Goal: Transaction & Acquisition: Purchase product/service

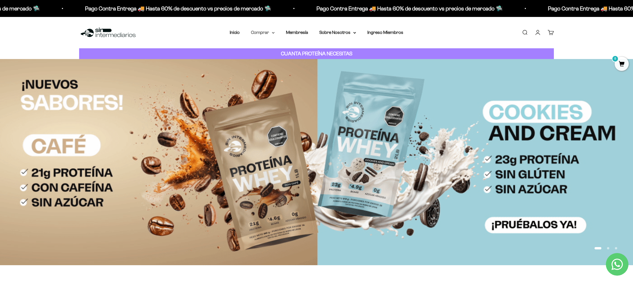
click at [262, 32] on summary "Comprar" at bounding box center [263, 32] width 24 height 7
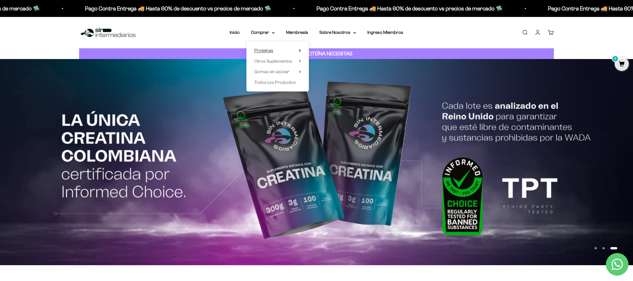
click at [269, 50] on span "Proteínas" at bounding box center [263, 50] width 19 height 5
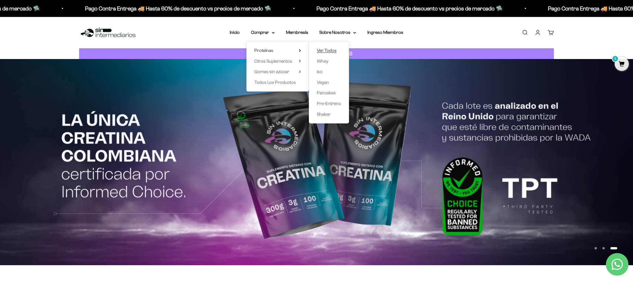
click at [325, 51] on span "Ver Todos" at bounding box center [327, 50] width 20 height 5
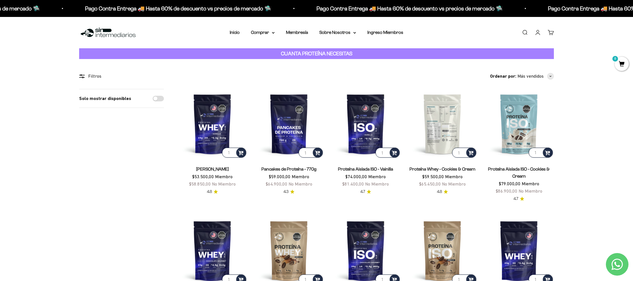
click at [448, 117] on img at bounding box center [442, 124] width 70 height 70
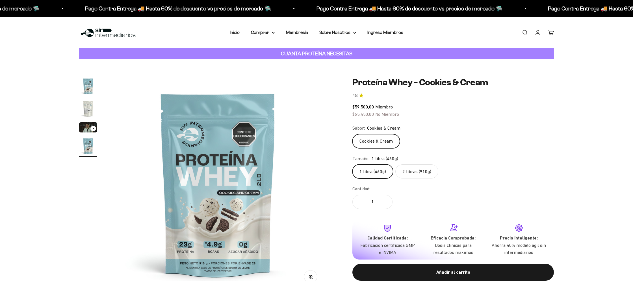
scroll to position [0, 664]
click at [426, 173] on label "2 libras (910g)" at bounding box center [416, 171] width 43 height 14
click at [352, 164] on input "2 libras (910g)" at bounding box center [352, 164] width 0 height 0
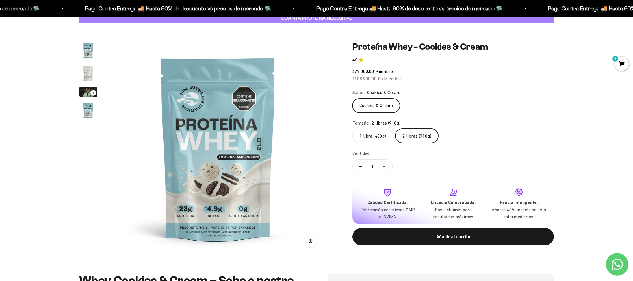
click at [377, 137] on label "1 libra (460g)" at bounding box center [372, 136] width 41 height 14
click at [352, 129] on input "1 libra (460g)" at bounding box center [352, 129] width 0 height 0
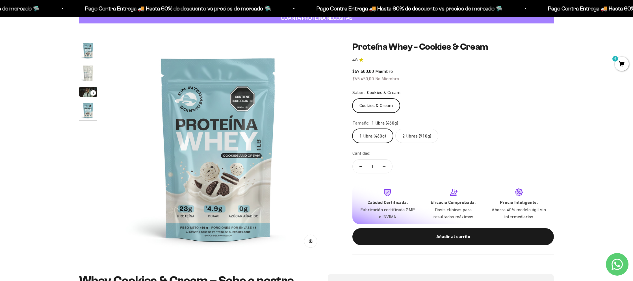
click at [421, 133] on label "2 libras (910g)" at bounding box center [416, 136] width 43 height 14
click at [352, 129] on input "2 libras (910g)" at bounding box center [352, 129] width 0 height 0
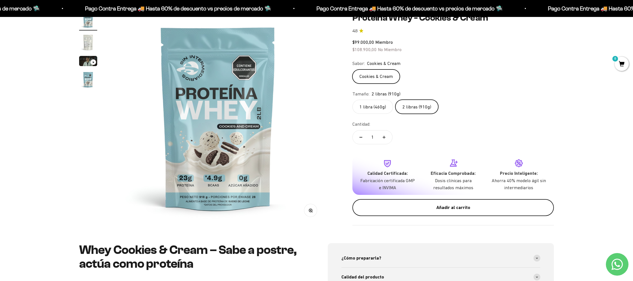
scroll to position [72, 0]
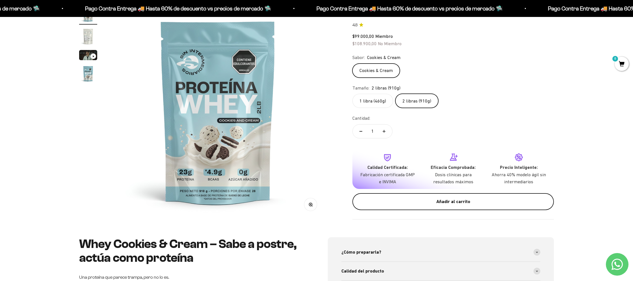
click at [404, 202] on div "Añadir al carrito" at bounding box center [453, 201] width 179 height 7
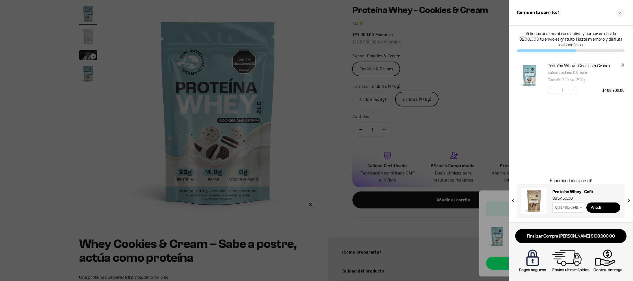
click at [331, 68] on div at bounding box center [316, 140] width 633 height 281
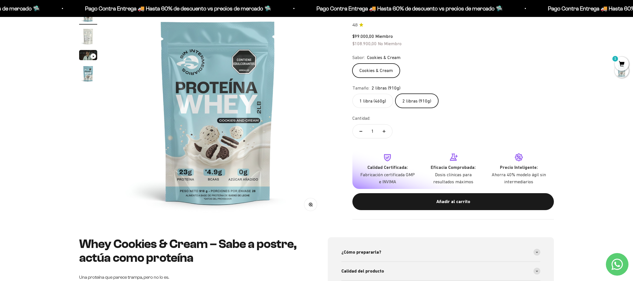
scroll to position [0, 0]
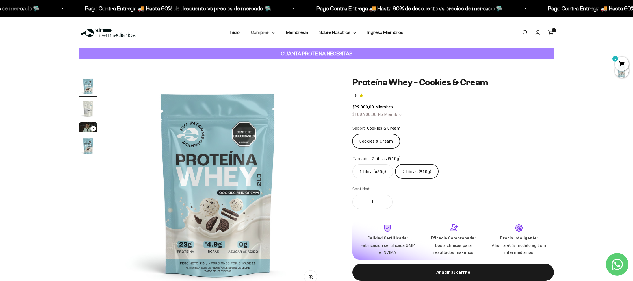
click at [274, 32] on icon at bounding box center [273, 33] width 3 height 2
click at [302, 52] on div "Proteínas Ver Todos Whey Iso Vegan Shaker" at bounding box center [277, 66] width 62 height 50
click at [300, 50] on icon at bounding box center [299, 50] width 1 height 2
click at [299, 61] on icon at bounding box center [300, 61] width 2 height 3
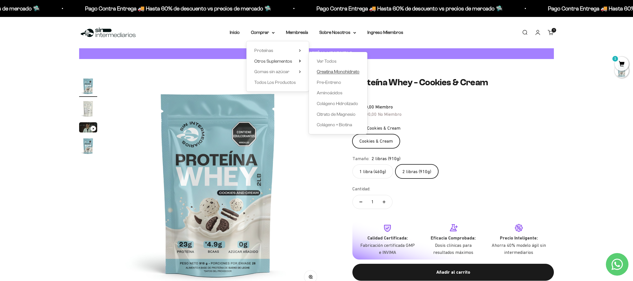
click at [338, 70] on span "Creatina Monohidrato" at bounding box center [338, 71] width 43 height 5
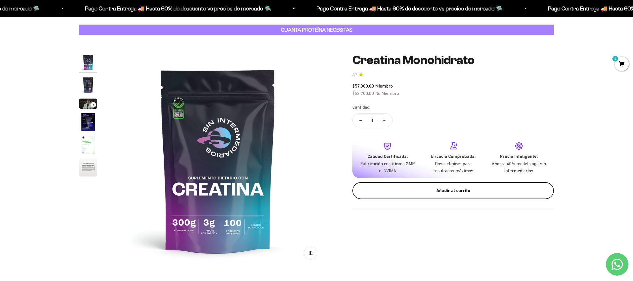
click at [413, 192] on div "Añadir al carrito" at bounding box center [453, 190] width 179 height 7
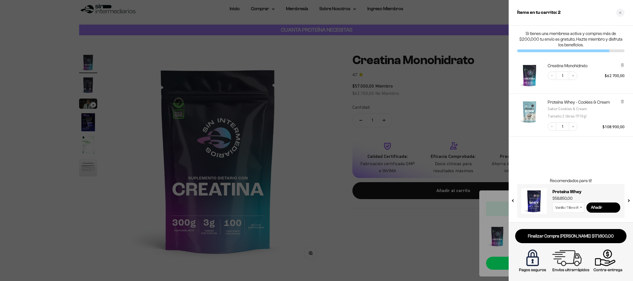
click at [536, 114] on img "Proteína Whey - Cookies &amp; Cream - Cookies &amp; Cream / 2 libras (910g)" at bounding box center [529, 111] width 25 height 25
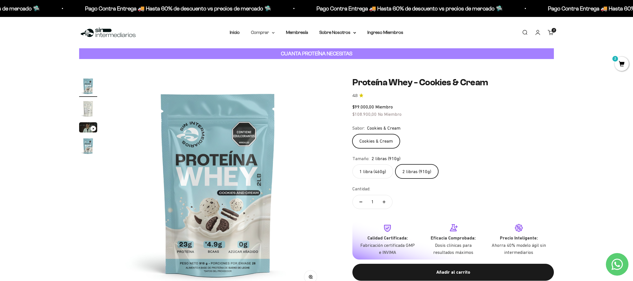
click at [272, 32] on summary "Comprar" at bounding box center [263, 32] width 24 height 7
click at [300, 60] on icon at bounding box center [300, 61] width 2 height 3
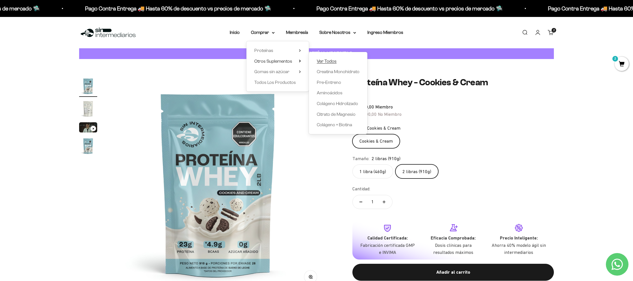
click at [330, 61] on span "Ver Todos" at bounding box center [327, 61] width 20 height 5
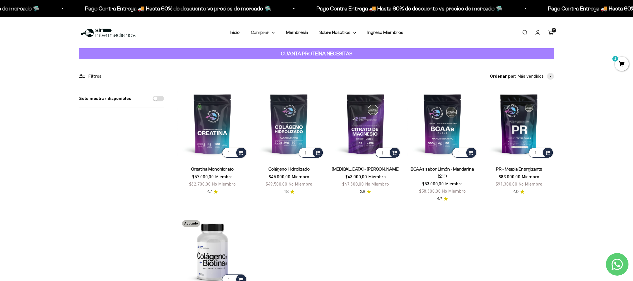
click at [273, 34] on summary "Comprar" at bounding box center [263, 32] width 24 height 7
click at [280, 71] on span "Gomas sin azúcar" at bounding box center [271, 71] width 35 height 5
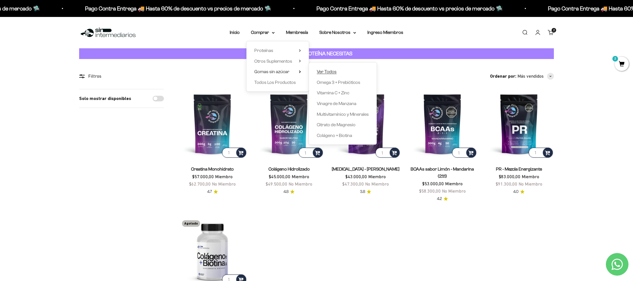
click at [327, 73] on span "Ver Todos" at bounding box center [327, 71] width 20 height 5
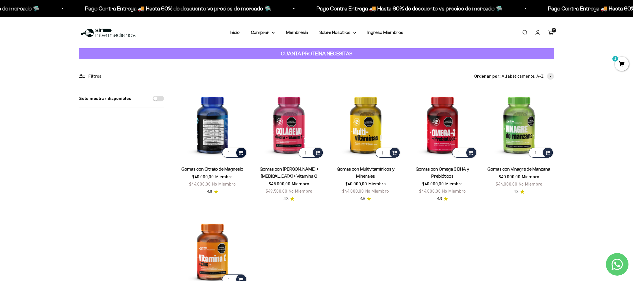
click at [246, 153] on div at bounding box center [241, 153] width 10 height 10
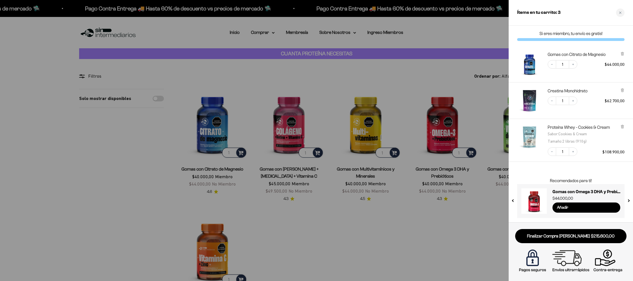
click at [473, 214] on div at bounding box center [316, 140] width 633 height 281
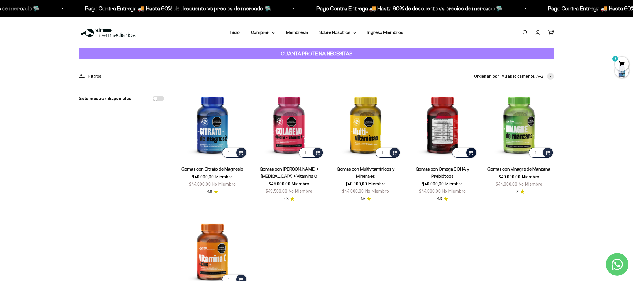
click at [470, 153] on span at bounding box center [470, 152] width 5 height 6
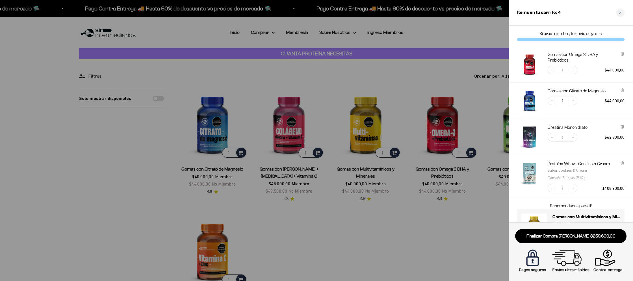
click at [316, 154] on div at bounding box center [316, 140] width 633 height 281
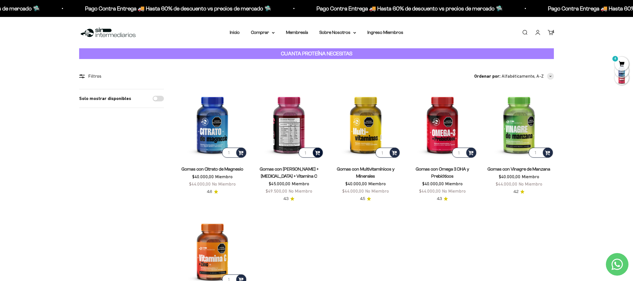
click at [317, 154] on span at bounding box center [317, 152] width 5 height 6
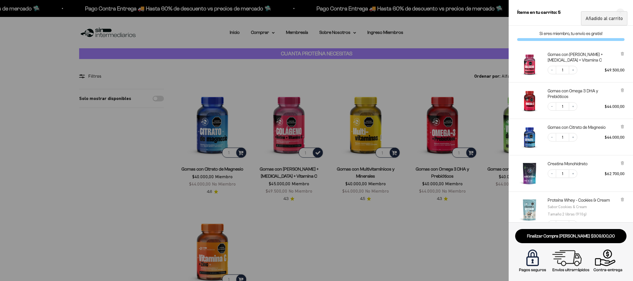
click at [396, 164] on div at bounding box center [316, 140] width 633 height 281
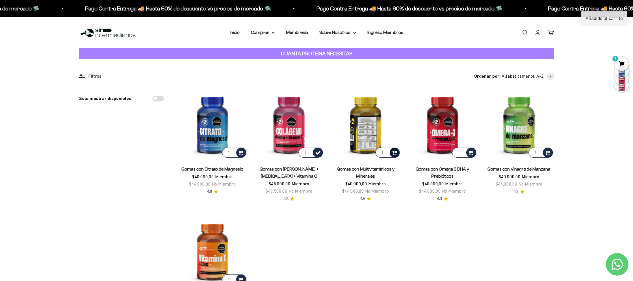
click at [395, 152] on span at bounding box center [394, 152] width 5 height 6
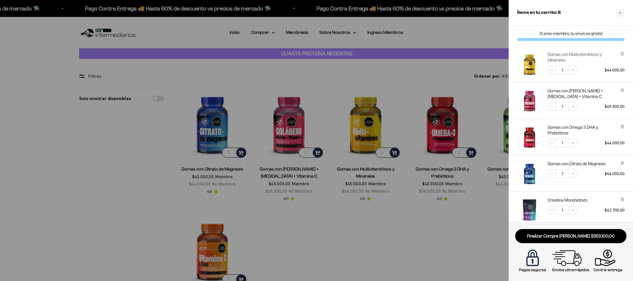
scroll to position [98, 0]
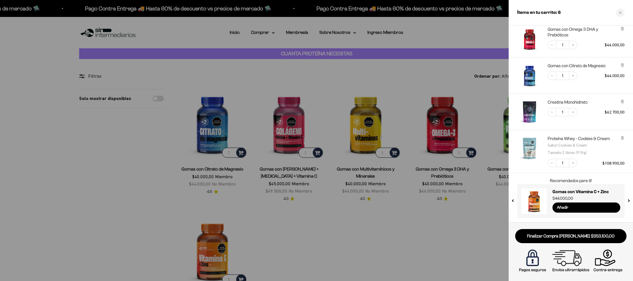
click at [530, 118] on img "Creatina Monohidrato" at bounding box center [529, 111] width 25 height 25
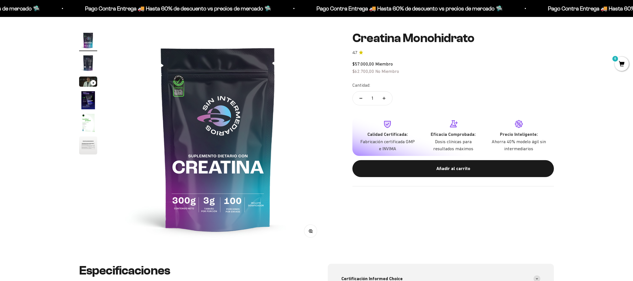
click at [88, 68] on img "Ir al artículo 2" at bounding box center [88, 63] width 18 height 18
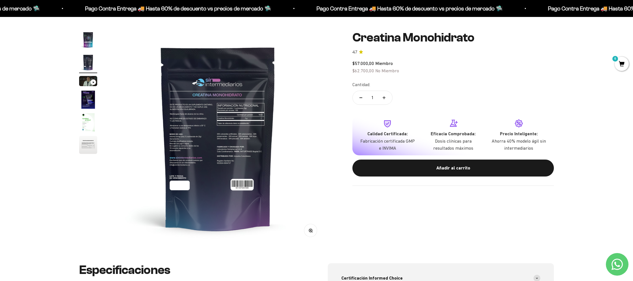
scroll to position [45, 0]
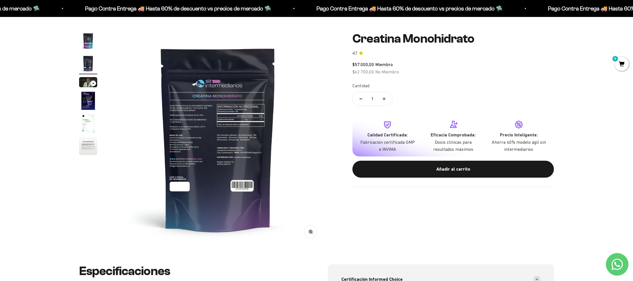
click at [93, 101] on img "Ir al artículo 4" at bounding box center [88, 101] width 18 height 18
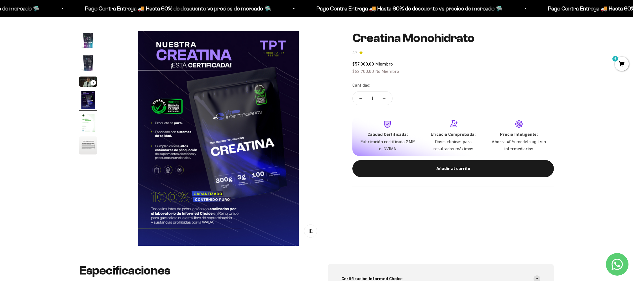
scroll to position [47, 0]
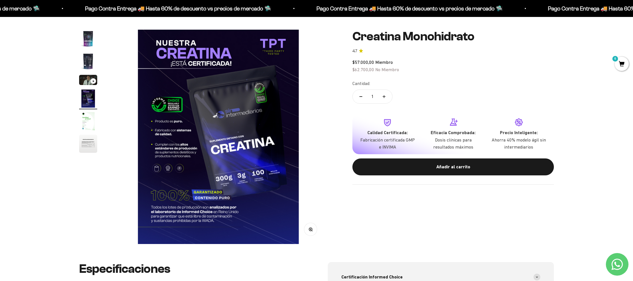
click at [89, 126] on img "Ir al artículo 5" at bounding box center [88, 121] width 18 height 18
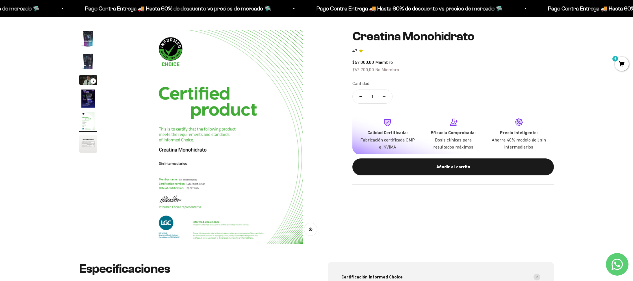
scroll to position [0, 885]
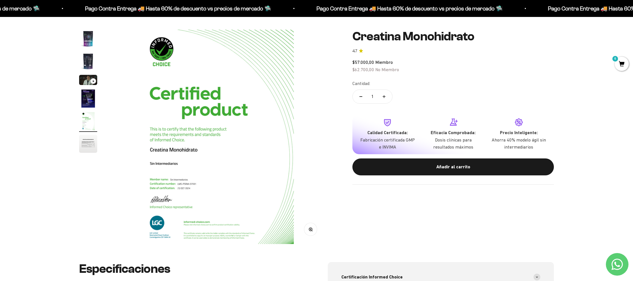
click at [88, 147] on img "Ir al artículo 6" at bounding box center [88, 144] width 18 height 18
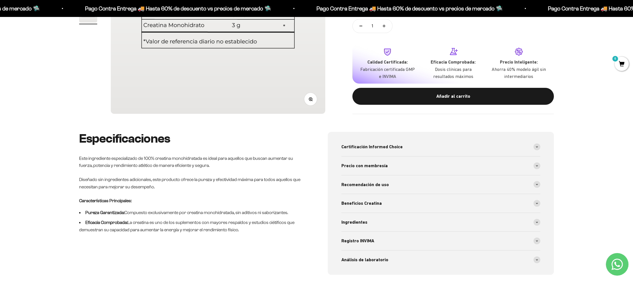
scroll to position [0, 0]
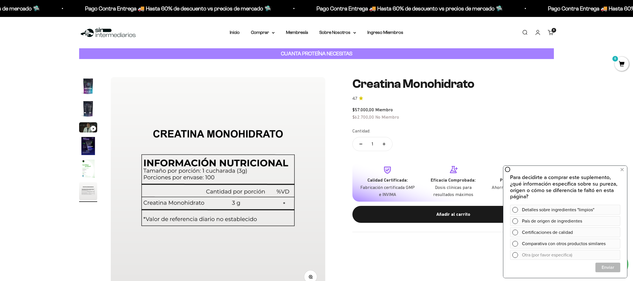
click at [550, 34] on link "Carrito 6 artículos 6" at bounding box center [551, 32] width 6 height 6
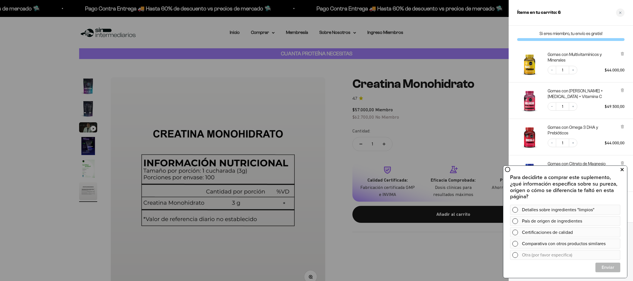
click at [622, 170] on icon at bounding box center [622, 169] width 3 height 7
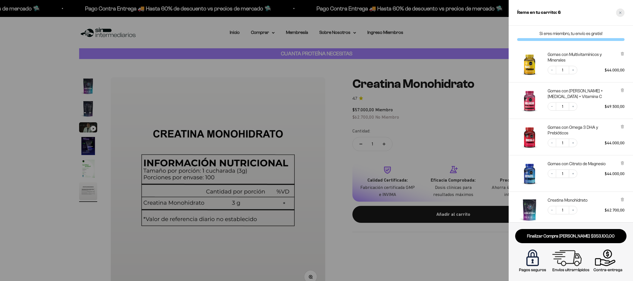
click at [622, 14] on div "Close cart" at bounding box center [620, 12] width 8 height 8
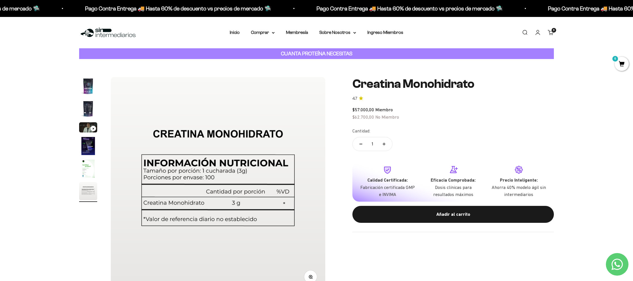
click at [292, 39] on div "Menú Buscar Inicio Comprar Proteínas Ver Todos Whey Iso Vegan Pancakes Pre-Entr…" at bounding box center [316, 32] width 633 height 31
click at [296, 32] on link "Membresía" at bounding box center [297, 32] width 22 height 5
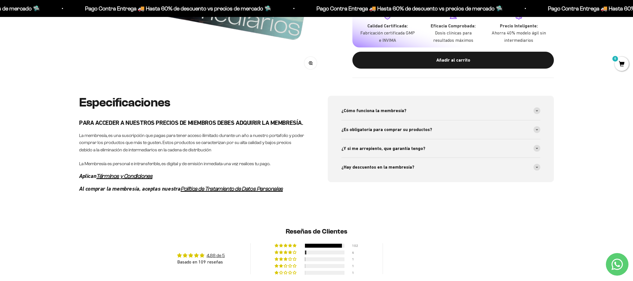
scroll to position [246, 0]
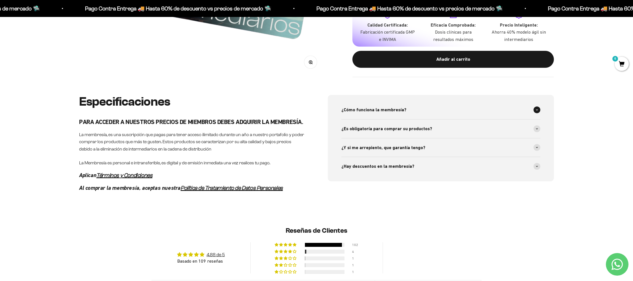
click at [411, 108] on div "¿Cómo funciona la membresía?" at bounding box center [440, 110] width 199 height 19
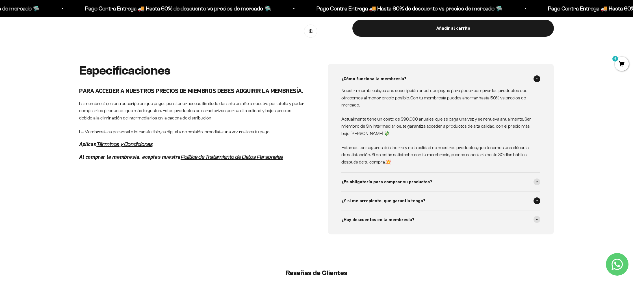
scroll to position [310, 0]
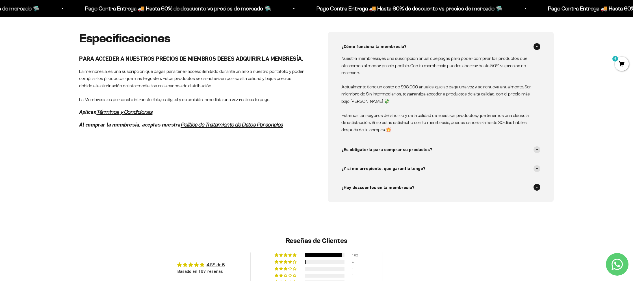
click at [410, 189] on span "¿Hay descuentos en la membresía?" at bounding box center [377, 187] width 73 height 7
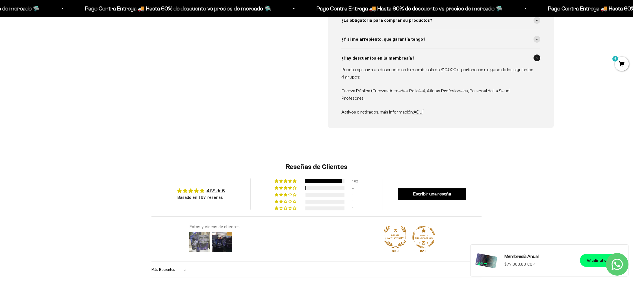
scroll to position [440, 0]
click at [198, 230] on img at bounding box center [199, 241] width 23 height 23
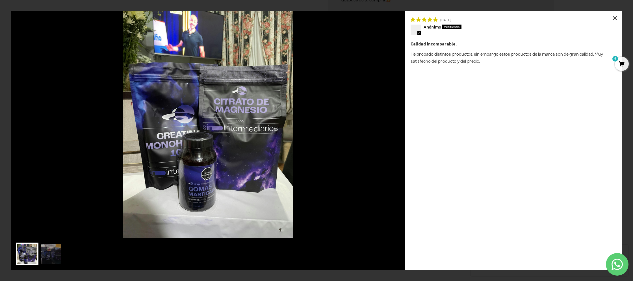
click at [613, 18] on div "×" at bounding box center [615, 18] width 14 height 14
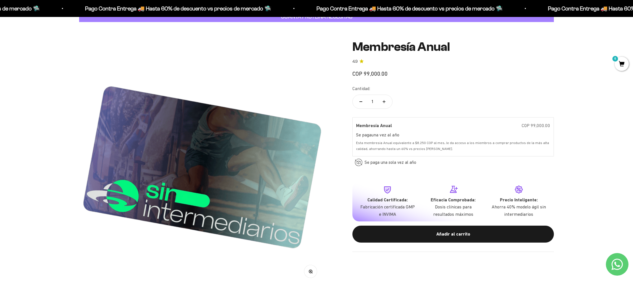
scroll to position [0, 0]
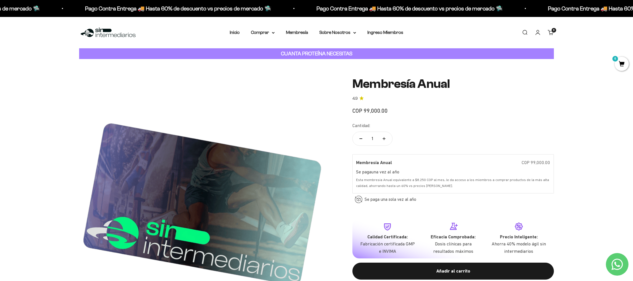
click at [553, 33] on link "Carrito 6 artículos 6" at bounding box center [551, 32] width 6 height 6
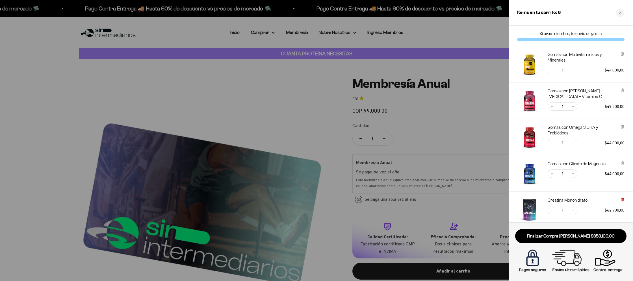
click at [623, 199] on icon at bounding box center [622, 199] width 2 height 3
click at [622, 163] on icon at bounding box center [622, 162] width 1 height 3
click at [622, 125] on icon at bounding box center [622, 126] width 1 height 3
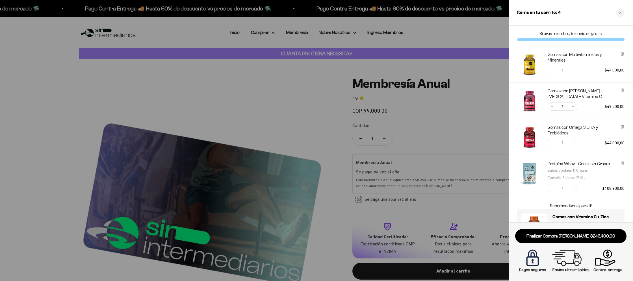
drag, startPoint x: 622, startPoint y: 91, endPoint x: 624, endPoint y: 69, distance: 22.2
click at [622, 91] on icon at bounding box center [622, 89] width 1 height 3
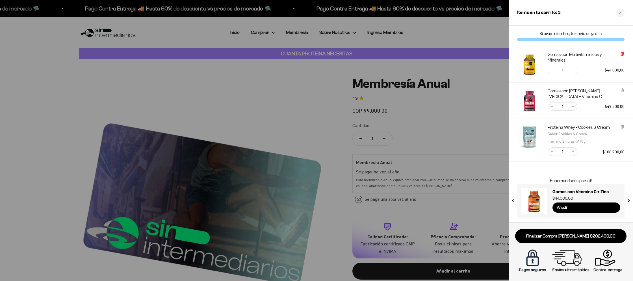
click at [621, 53] on icon at bounding box center [622, 54] width 4 height 4
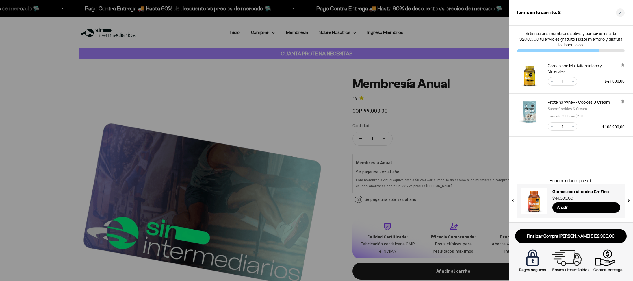
click at [621, 88] on div "Gomas con Multivitamínicos y Minerales Decrease quantity 1 Increase quantity $4…" at bounding box center [571, 75] width 124 height 36
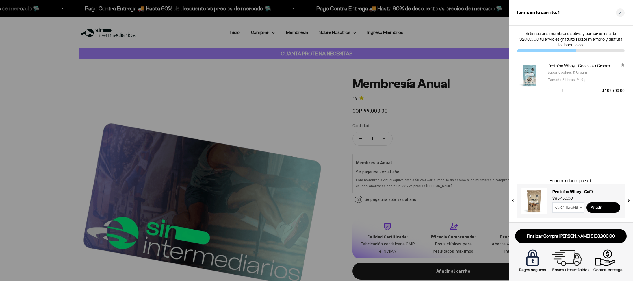
click at [621, 67] on div at bounding box center [622, 73] width 4 height 20
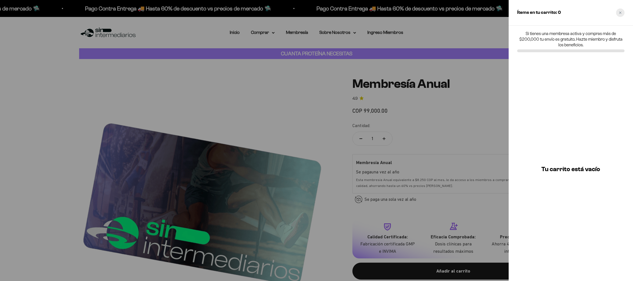
click at [618, 12] on div "Close cart" at bounding box center [620, 12] width 8 height 8
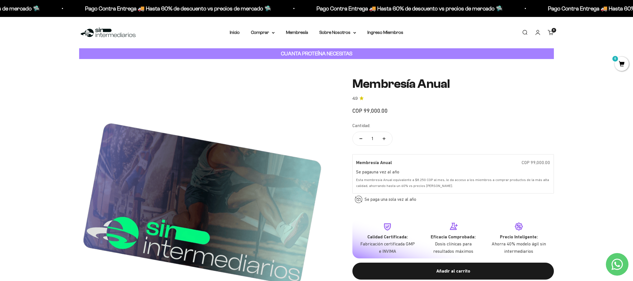
drag, startPoint x: 234, startPoint y: 35, endPoint x: 51, endPoint y: 38, distance: 183.7
click at [231, 35] on li "Inicio" at bounding box center [235, 32] width 10 height 7
click at [234, 31] on link "Inicio" at bounding box center [235, 32] width 10 height 5
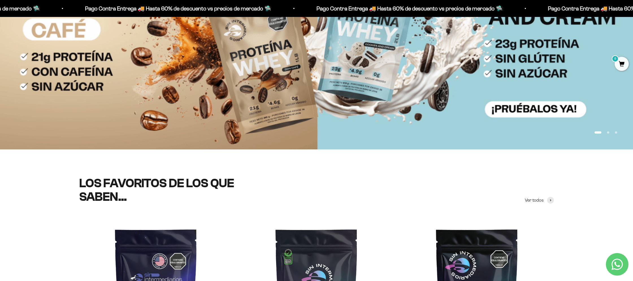
scroll to position [90, 0]
